Goal: Information Seeking & Learning: Learn about a topic

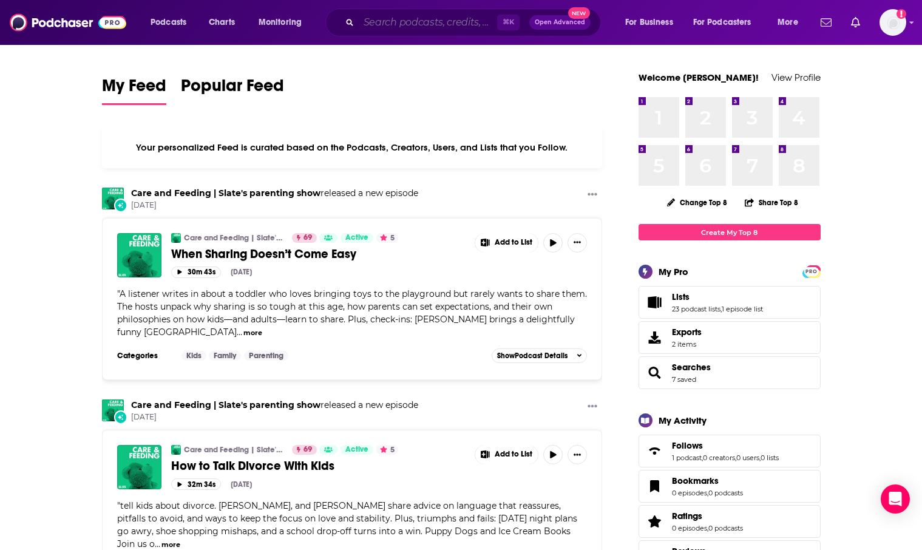
click at [419, 30] on input "Search podcasts, credits, & more..." at bounding box center [428, 22] width 138 height 19
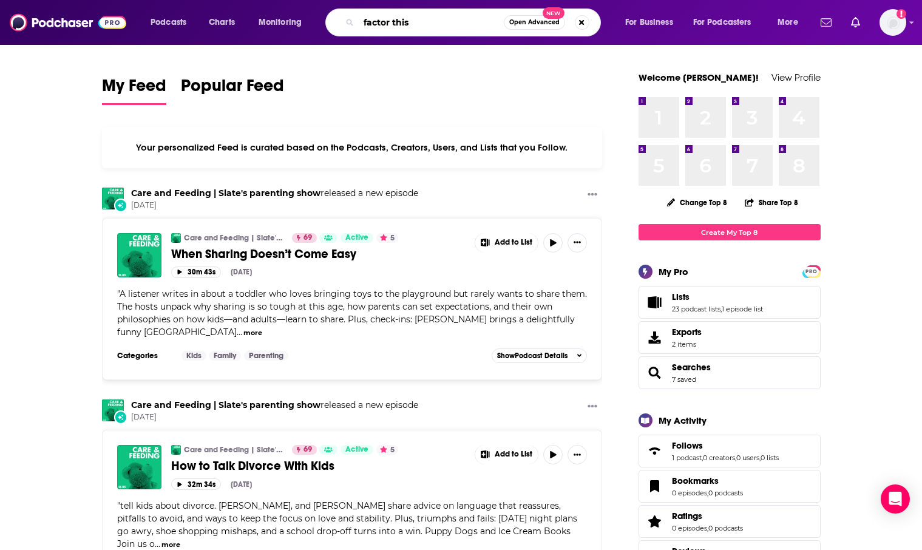
type input "factor this"
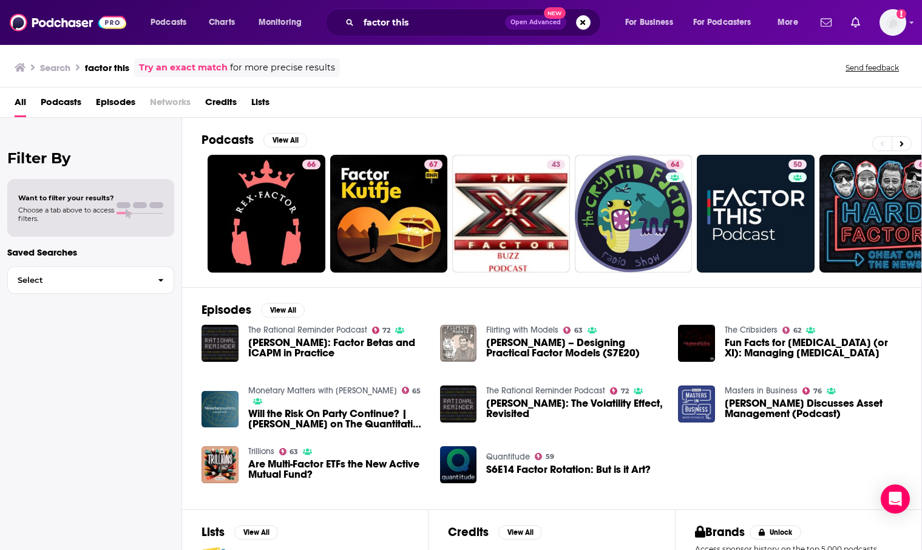
click at [188, 67] on link "Try an exact match" at bounding box center [183, 68] width 89 height 14
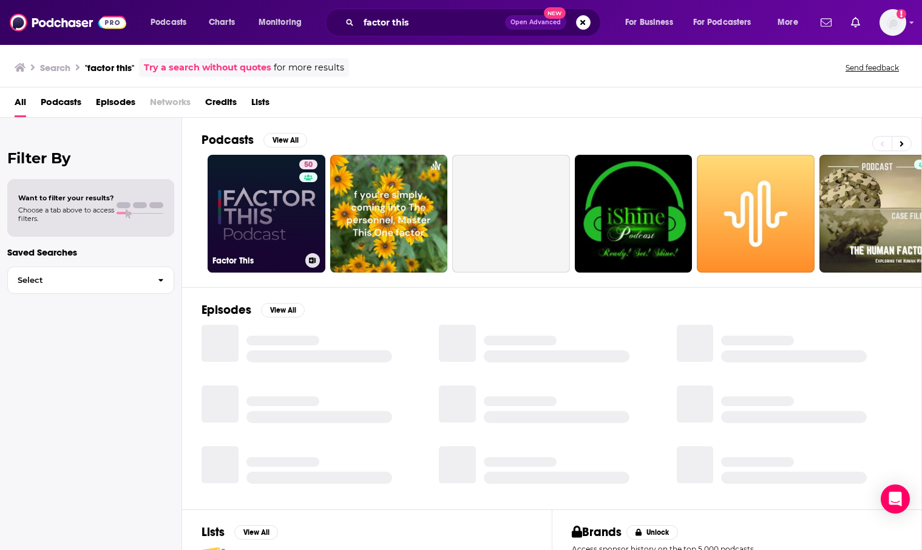
click at [263, 218] on link "50 Factor This" at bounding box center [267, 214] width 118 height 118
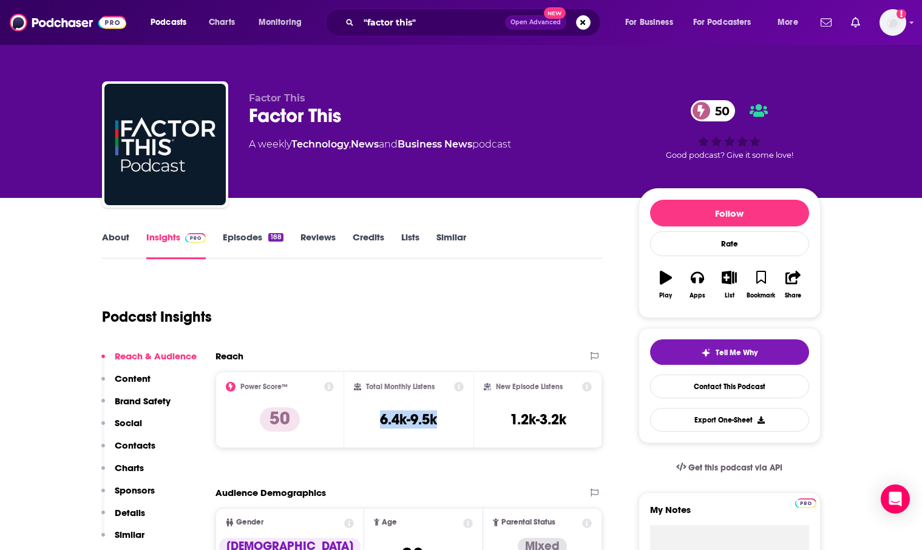
drag, startPoint x: 445, startPoint y: 420, endPoint x: 374, endPoint y: 423, distance: 71.1
click at [374, 423] on div "Total Monthly Listens 6.4k-9.5k" at bounding box center [409, 410] width 110 height 56
click at [104, 238] on link "About" at bounding box center [115, 245] width 27 height 28
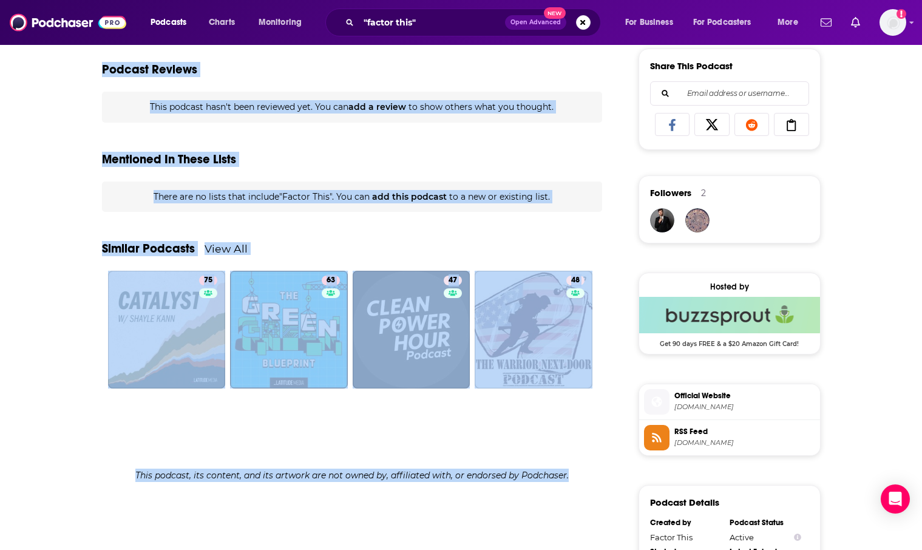
scroll to position [1059, 0]
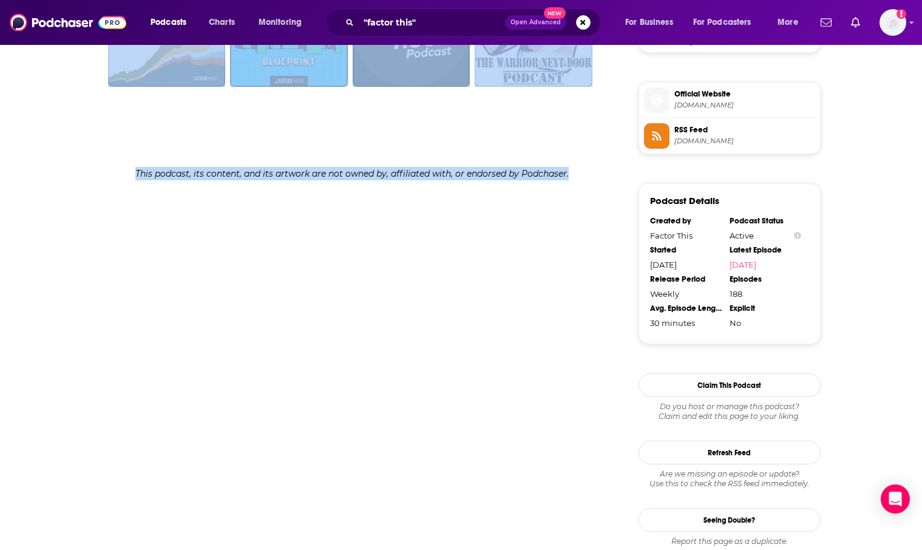
drag, startPoint x: 301, startPoint y: 391, endPoint x: 217, endPoint y: 513, distance: 148.0
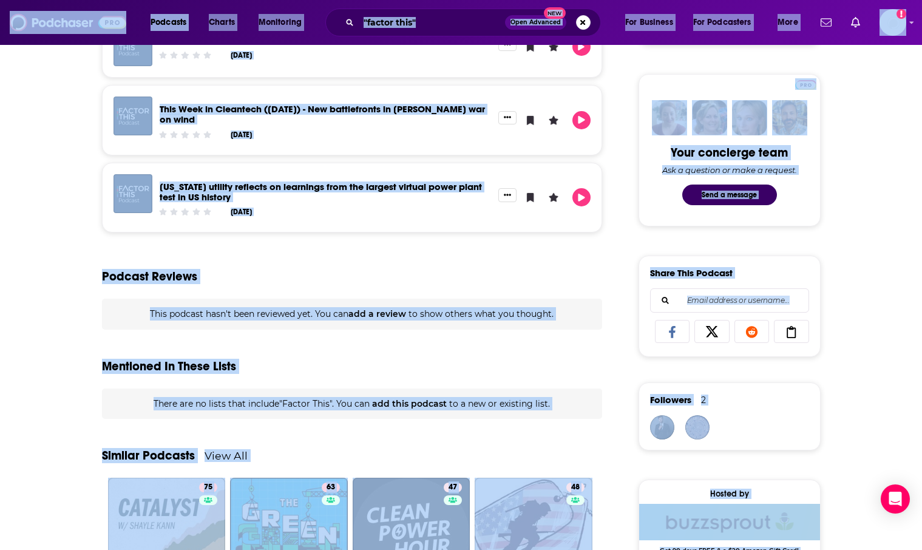
scroll to position [475, 0]
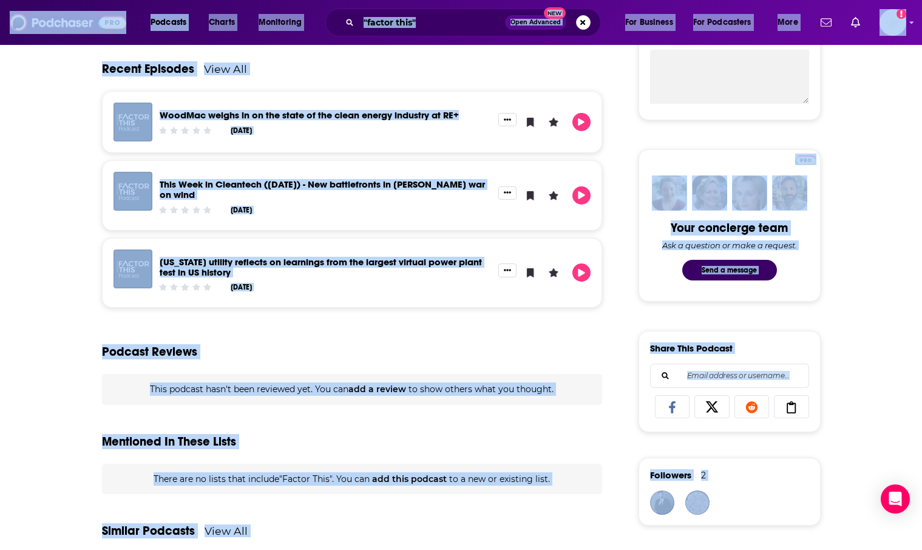
drag, startPoint x: 876, startPoint y: 75, endPoint x: 859, endPoint y: -38, distance: 114.1
click at [393, 337] on div "Podcast Reviews" at bounding box center [352, 344] width 501 height 59
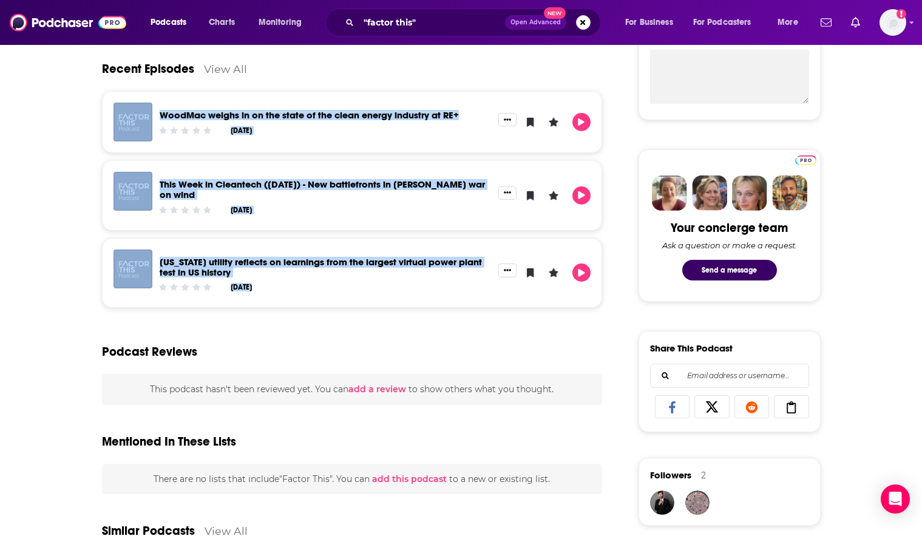
drag, startPoint x: 607, startPoint y: 292, endPoint x: 126, endPoint y: 103, distance: 516.9
click at [126, 103] on div "About Insights Episodes 188 Reviews Credits Lists Similar Launched in [DATE], t…" at bounding box center [361, 446] width 556 height 1385
click at [210, 115] on link "WoodMac weighs in on the state of the clean energy industry at RE+" at bounding box center [309, 115] width 299 height 12
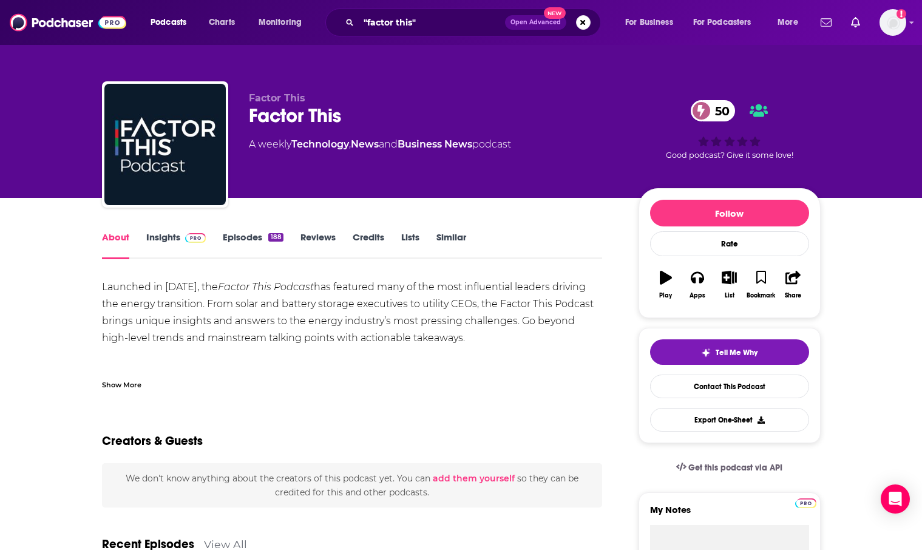
drag, startPoint x: 457, startPoint y: 342, endPoint x: 255, endPoint y: 308, distance: 204.3
click at [255, 308] on div "Launched in [DATE], the Factor This Podcast has featured many of the most influ…" at bounding box center [352, 389] width 501 height 221
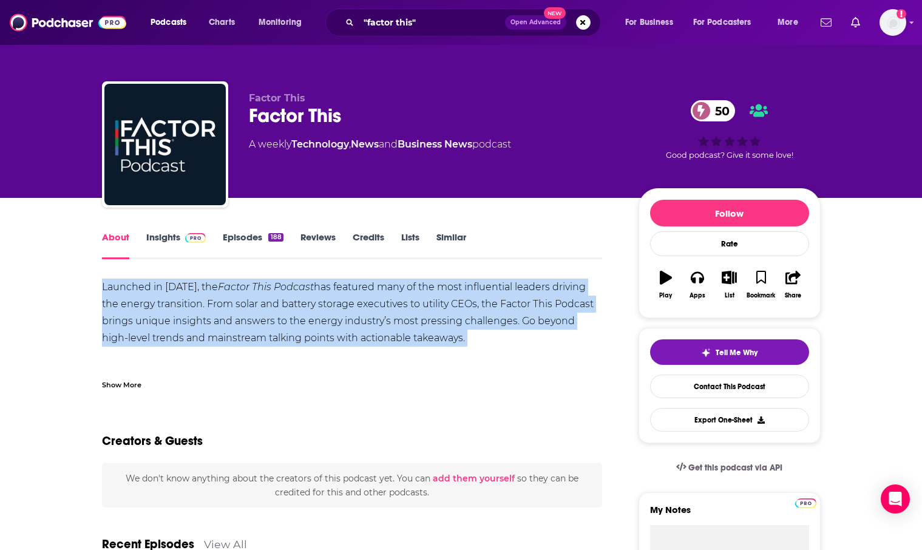
drag, startPoint x: 101, startPoint y: 286, endPoint x: 303, endPoint y: 358, distance: 214.0
click at [303, 358] on div "Launched in [DATE], the Factor This Podcast has featured many of the most influ…" at bounding box center [352, 389] width 501 height 221
copy div "Launched in [DATE], the Factor This Podcast has featured many of the most influ…"
